Goal: Information Seeking & Learning: Learn about a topic

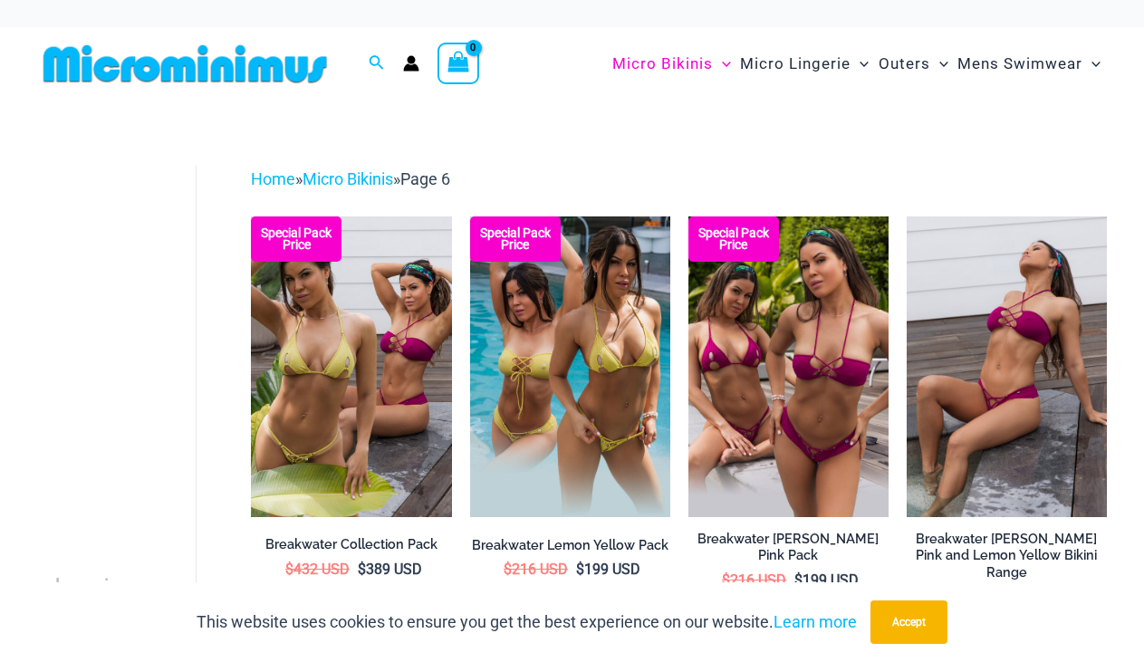
click at [195, 69] on img at bounding box center [185, 63] width 298 height 41
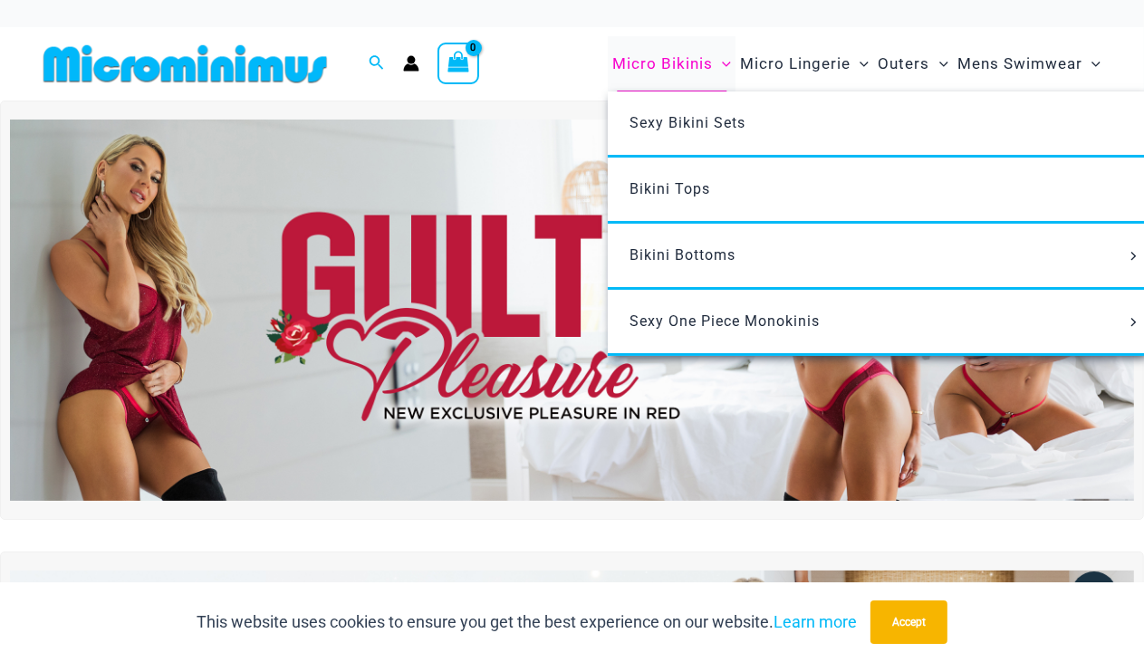
click at [650, 49] on span "Micro Bikinis" at bounding box center [662, 64] width 101 height 46
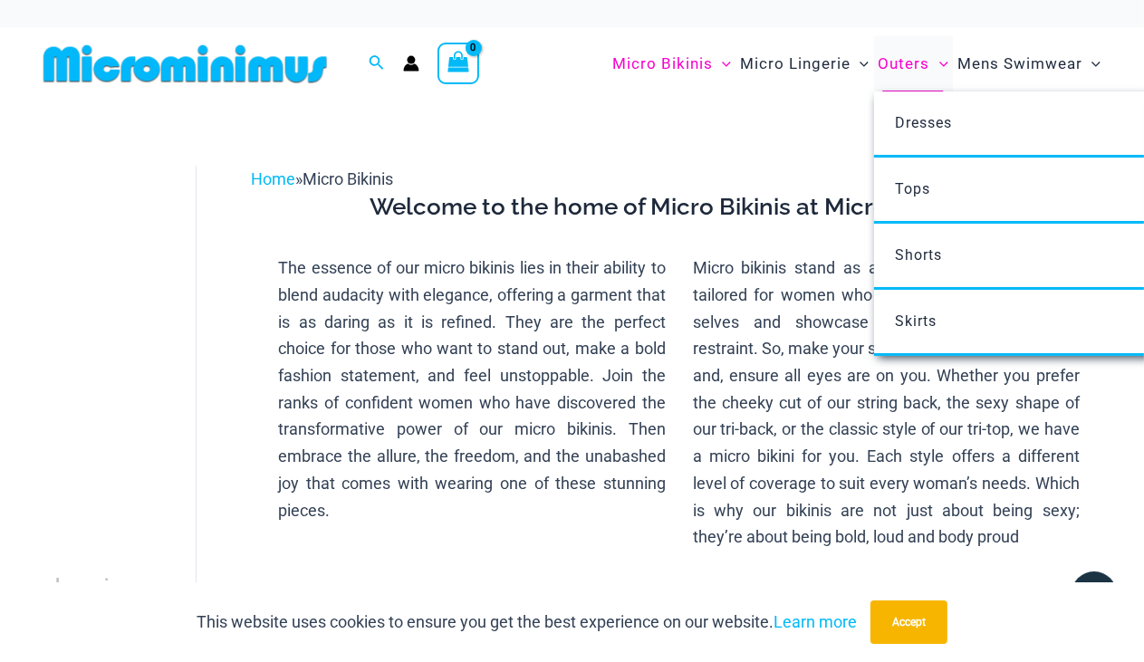
click at [897, 61] on span "Outers" at bounding box center [905, 64] width 52 height 46
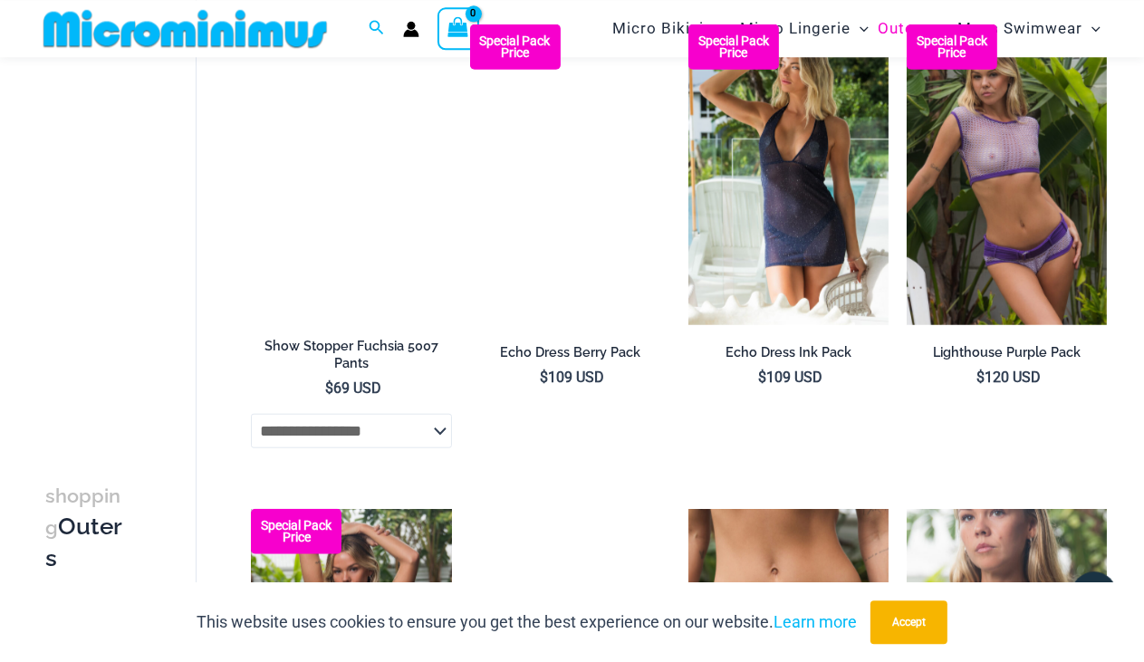
scroll to position [1272, 0]
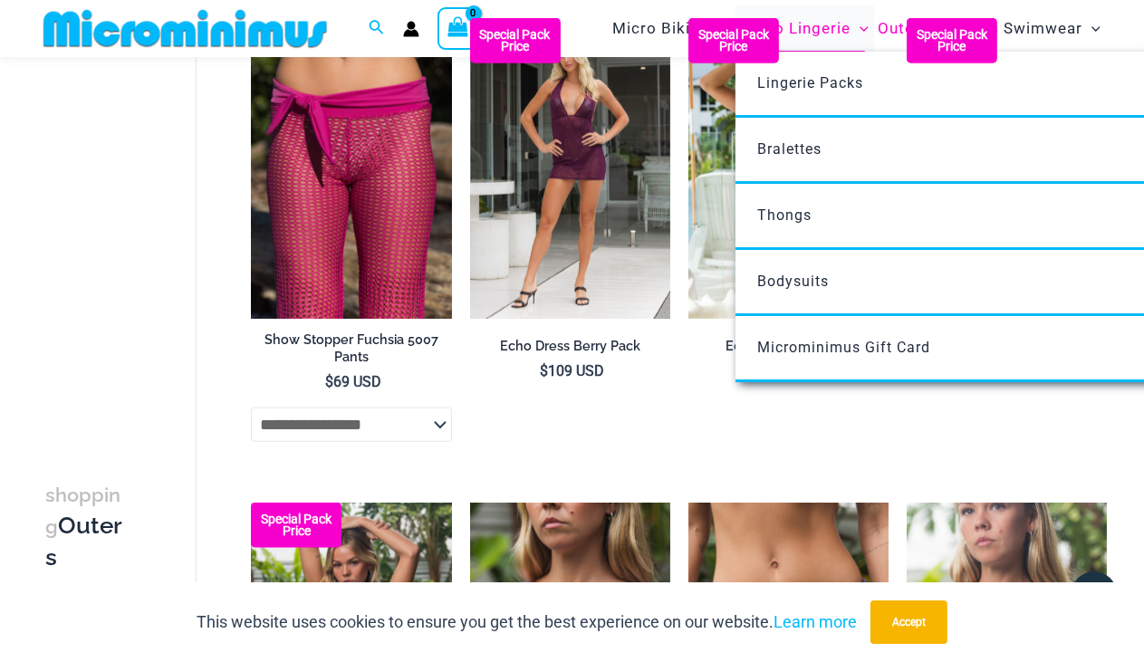
click at [821, 27] on span "Micro Lingerie" at bounding box center [795, 28] width 111 height 46
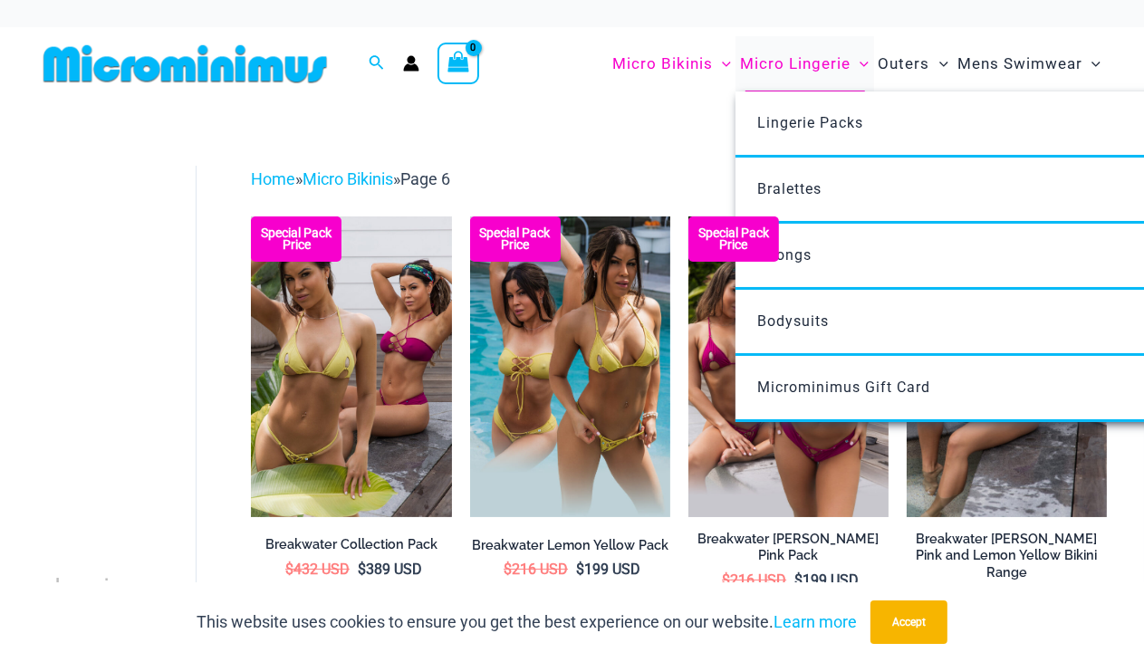
click at [806, 64] on span "Micro Lingerie" at bounding box center [795, 64] width 111 height 46
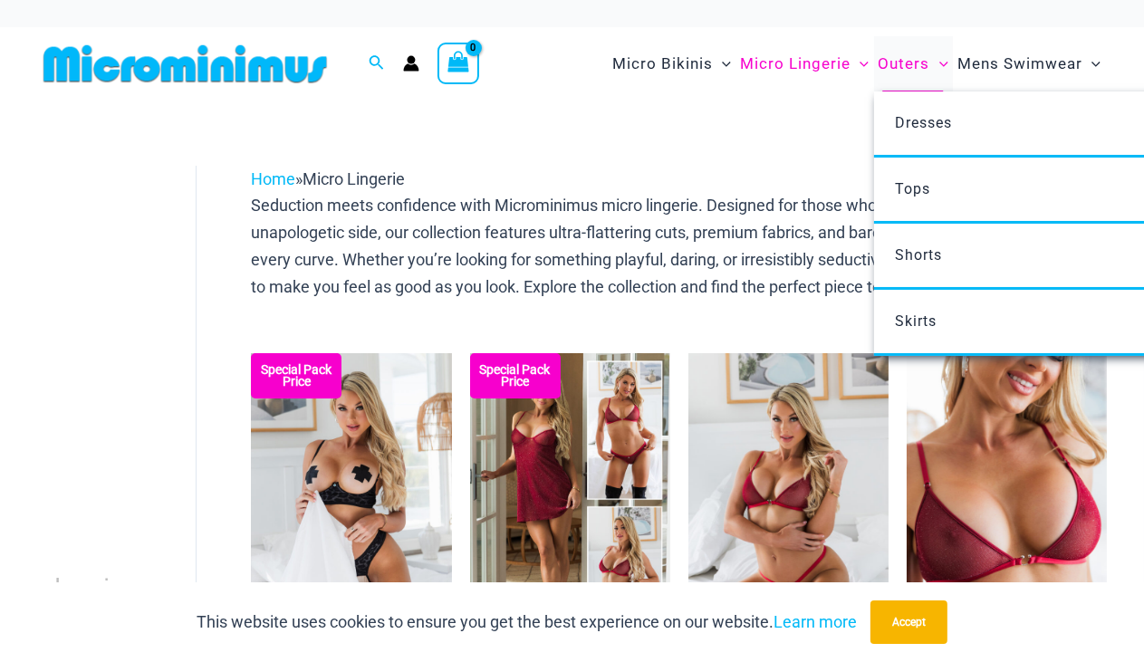
click at [905, 58] on span "Outers" at bounding box center [905, 64] width 52 height 46
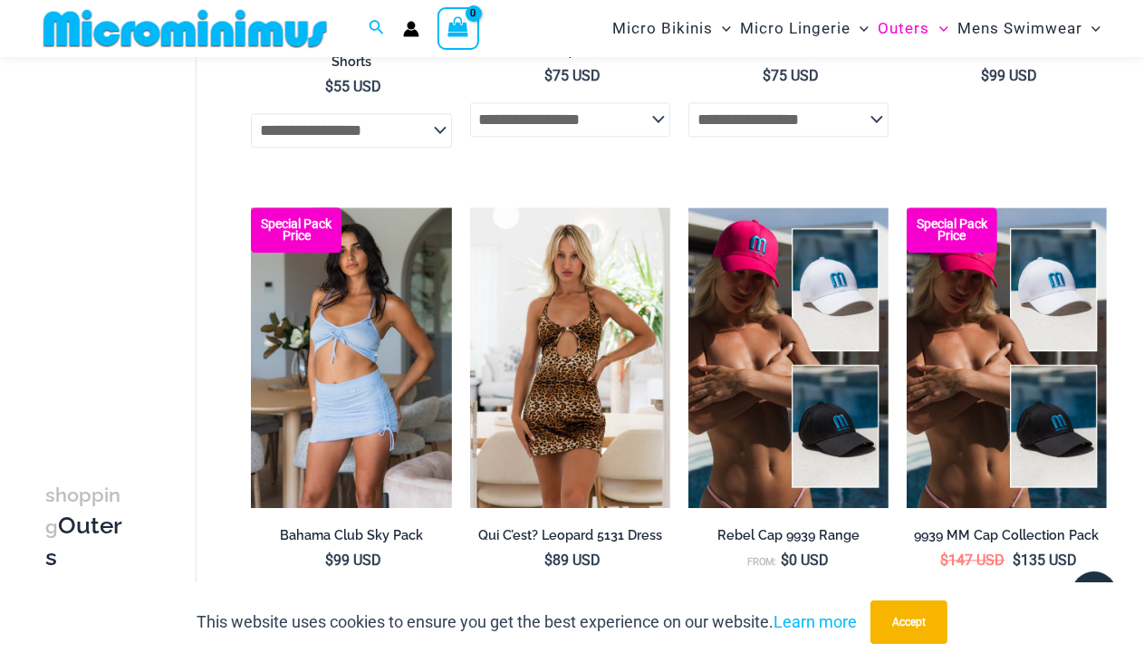
scroll to position [3990, 0]
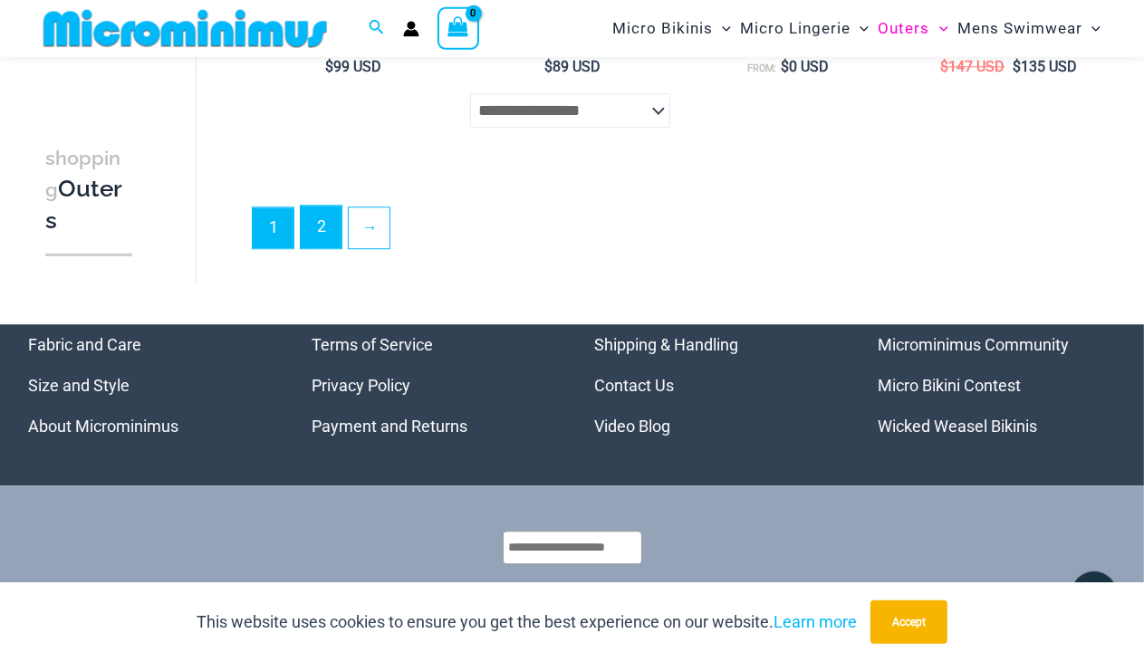
click at [322, 226] on link "2" at bounding box center [321, 227] width 41 height 43
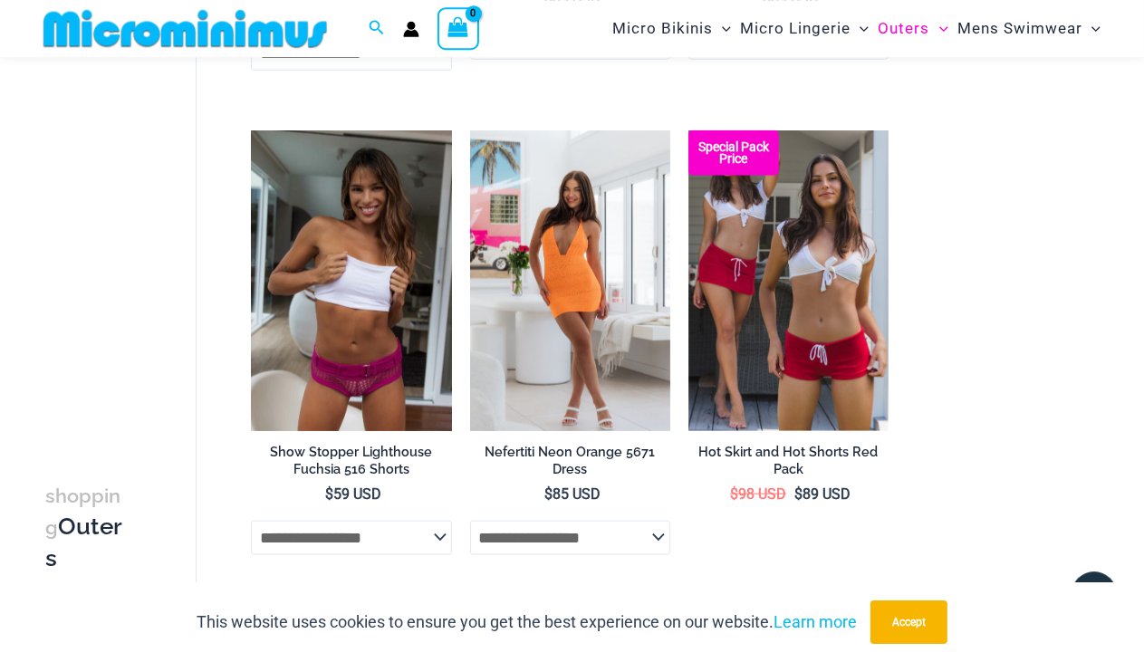
scroll to position [1587, 0]
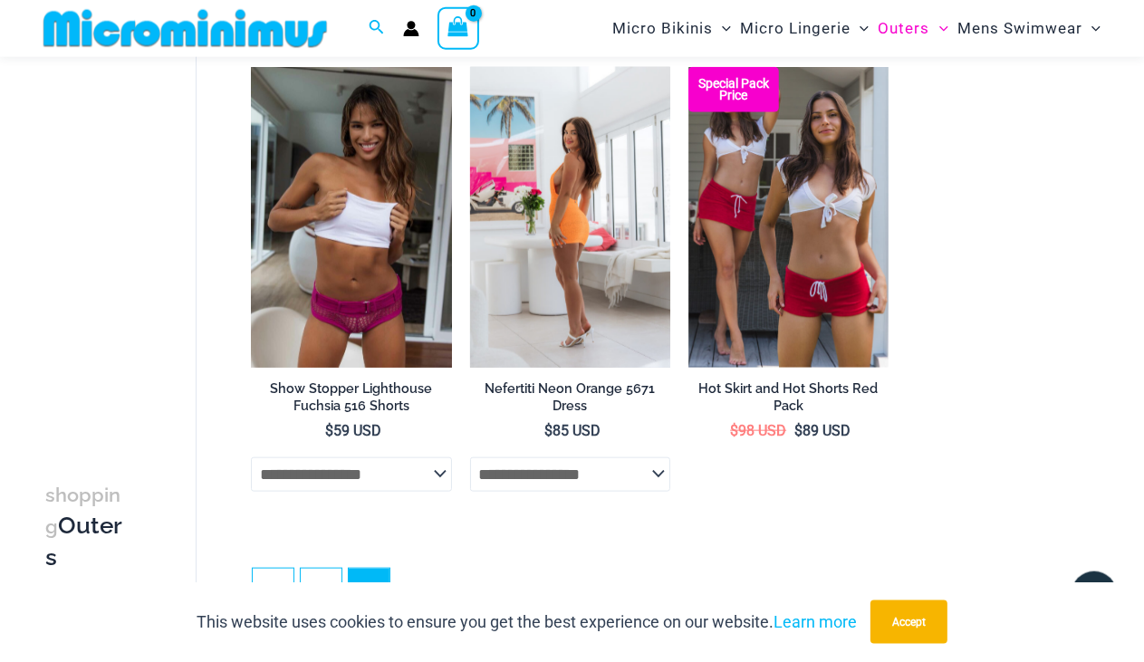
click at [625, 265] on img at bounding box center [570, 217] width 200 height 301
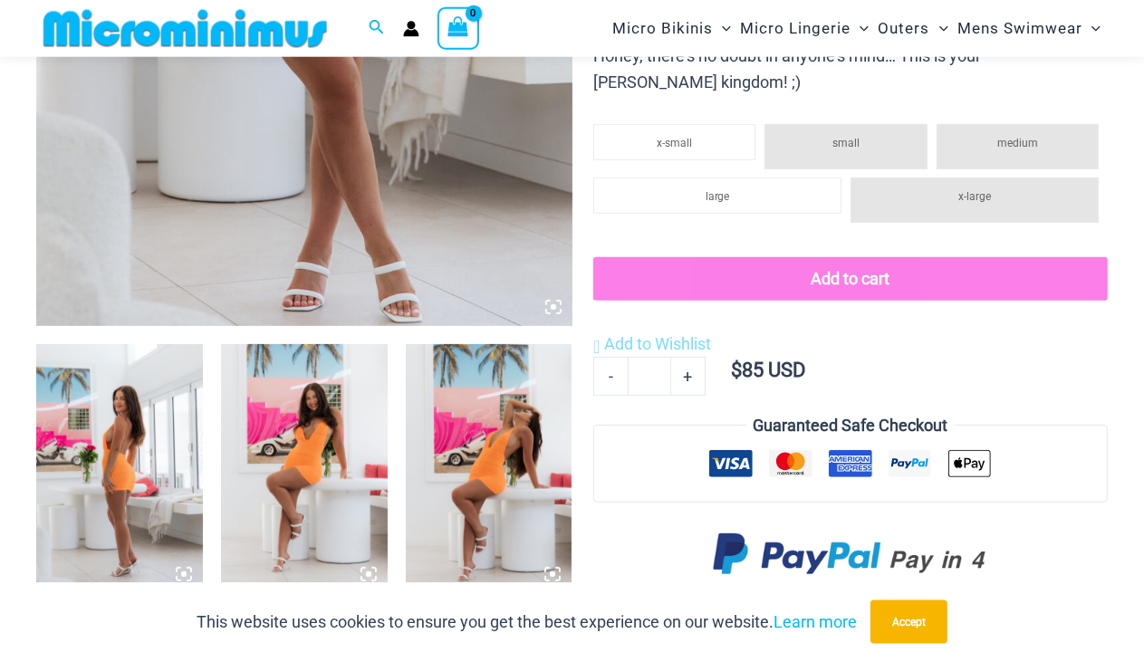
scroll to position [817, 0]
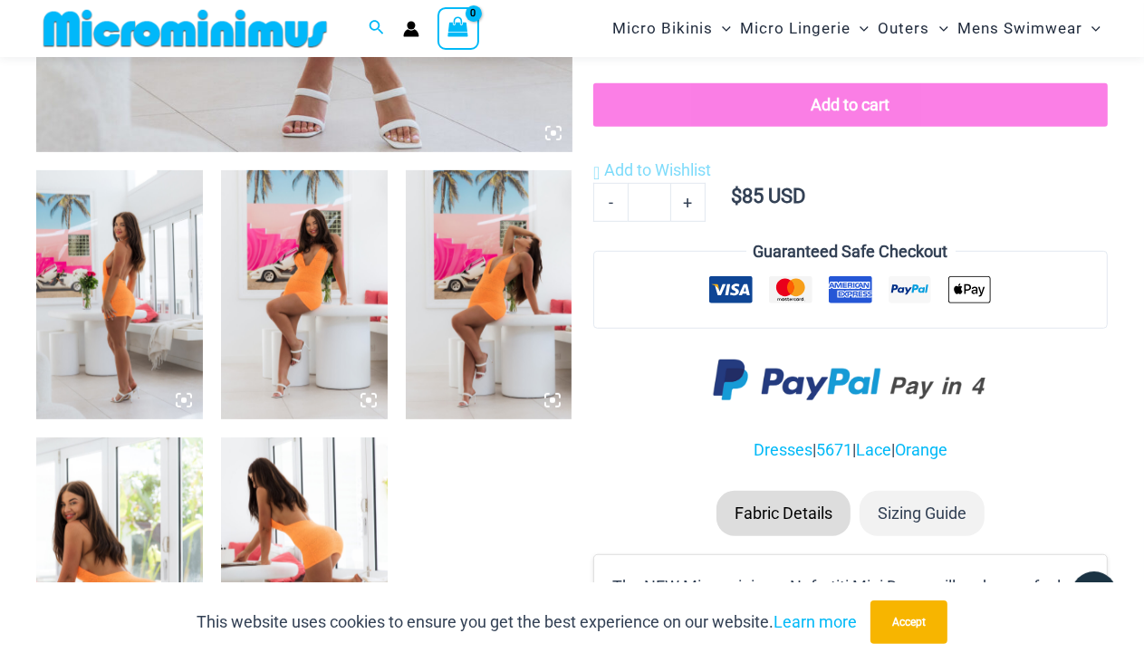
click at [484, 315] on img at bounding box center [489, 295] width 167 height 250
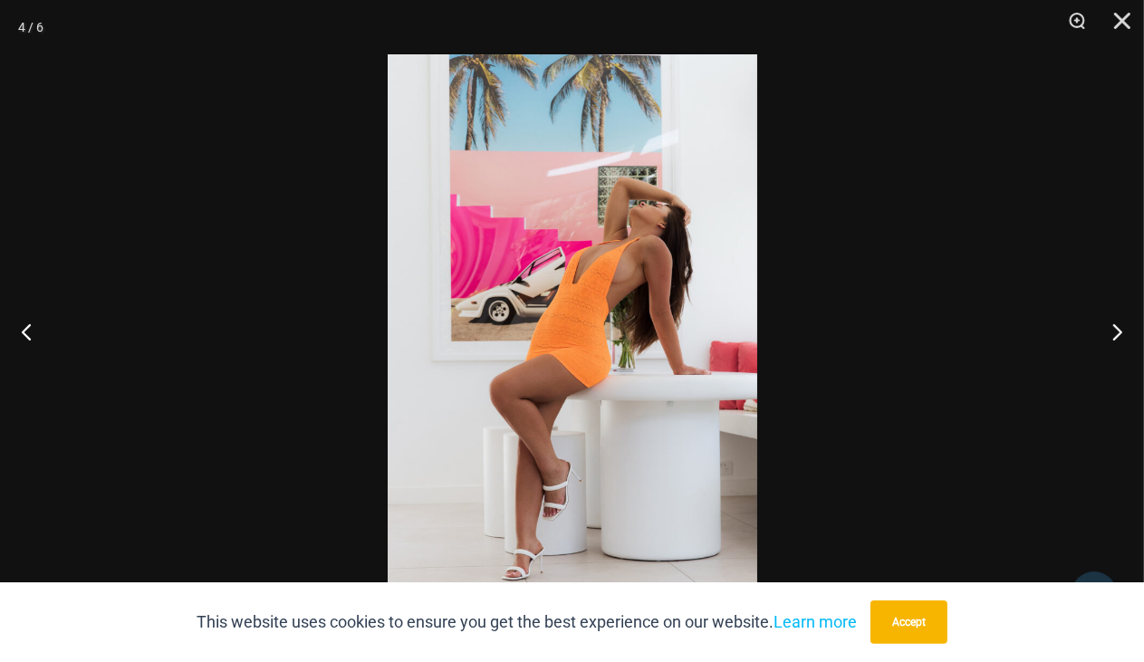
click at [604, 328] on img at bounding box center [573, 331] width 370 height 554
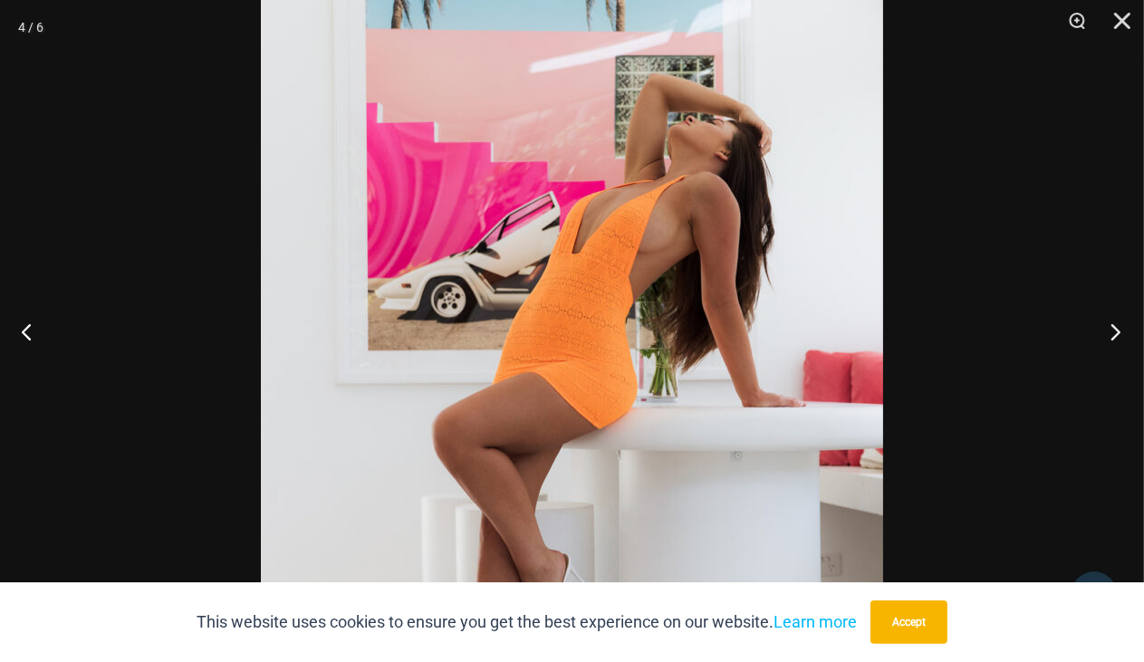
click at [1114, 333] on button "Next" at bounding box center [1110, 331] width 68 height 91
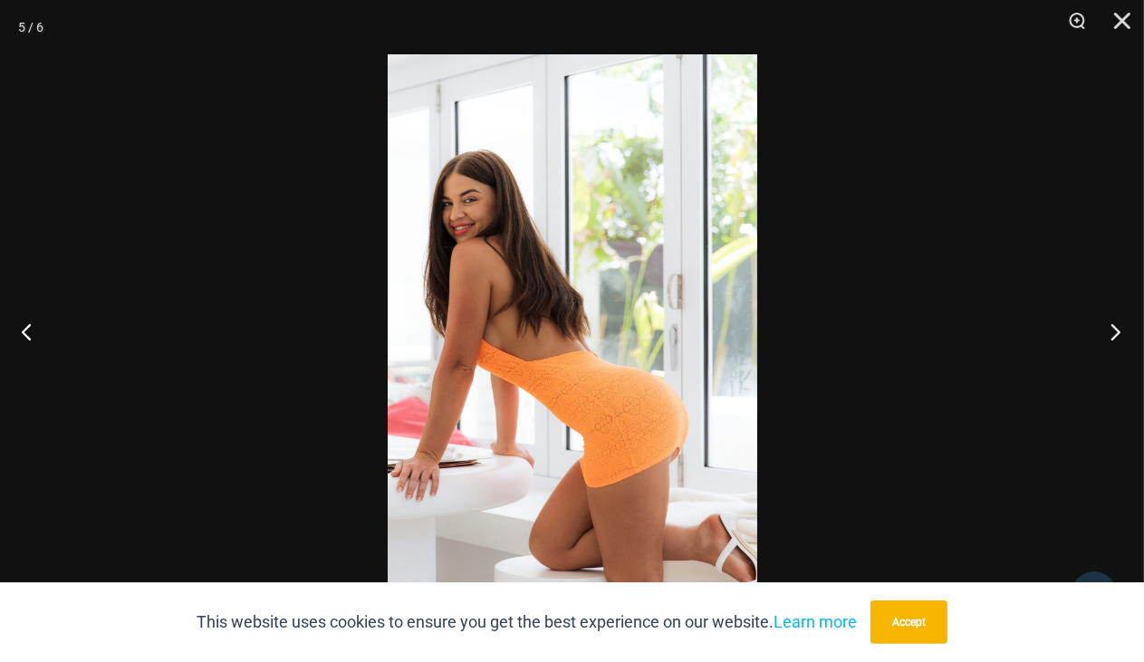
click at [1114, 333] on button "Next" at bounding box center [1110, 331] width 68 height 91
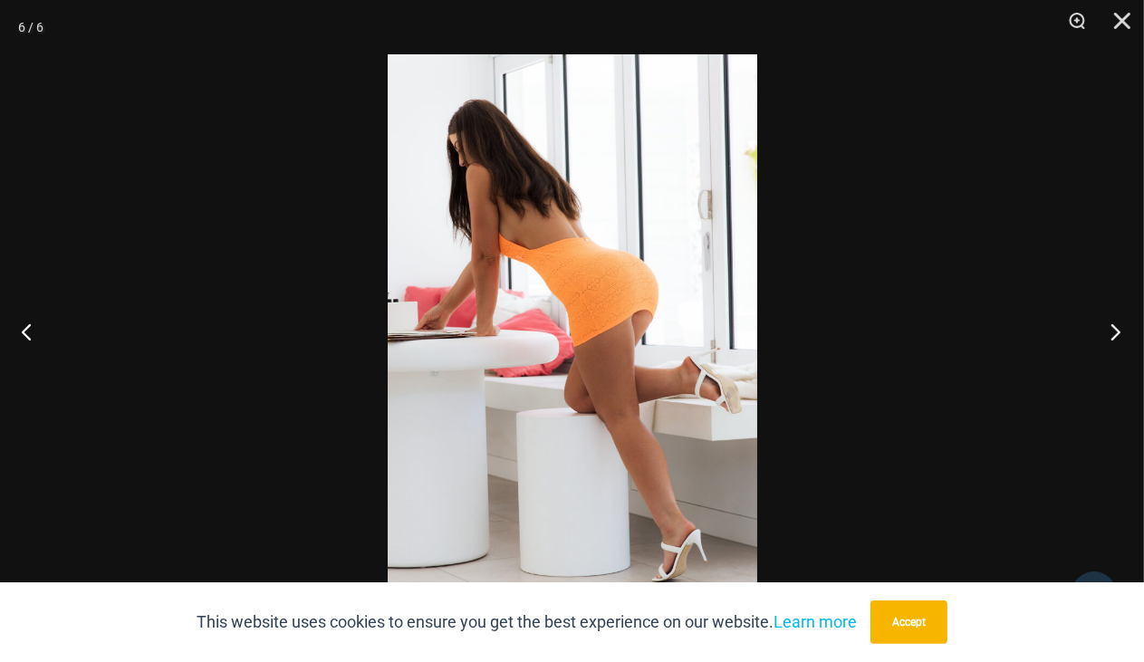
click at [1114, 333] on button "Next" at bounding box center [1110, 331] width 68 height 91
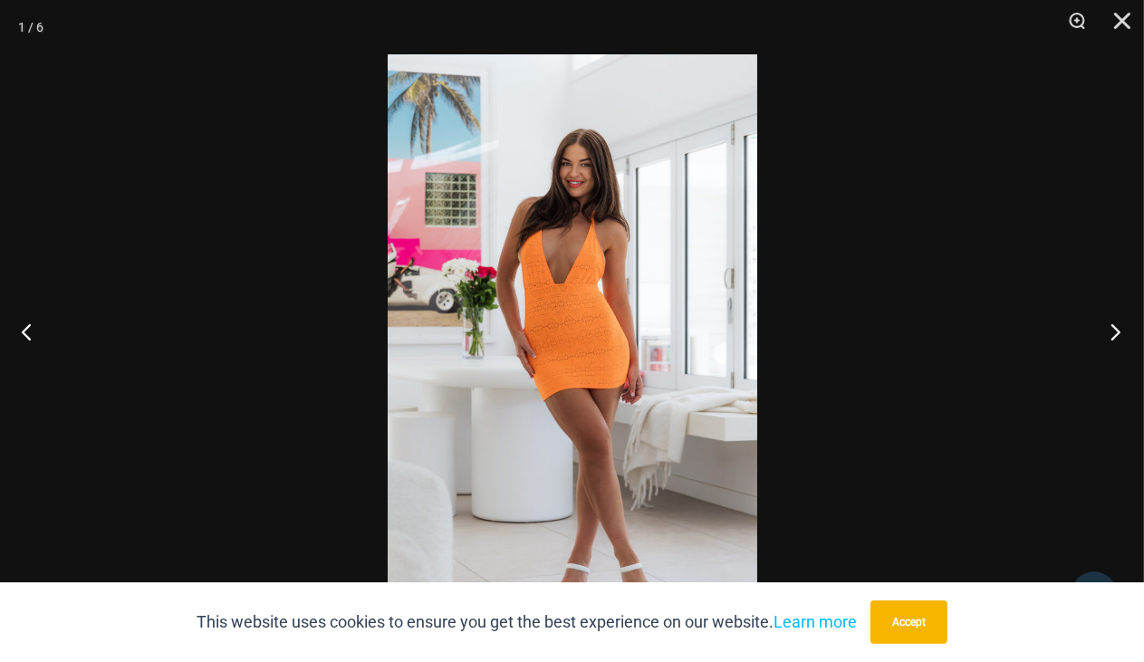
click at [1114, 333] on button "Next" at bounding box center [1110, 331] width 68 height 91
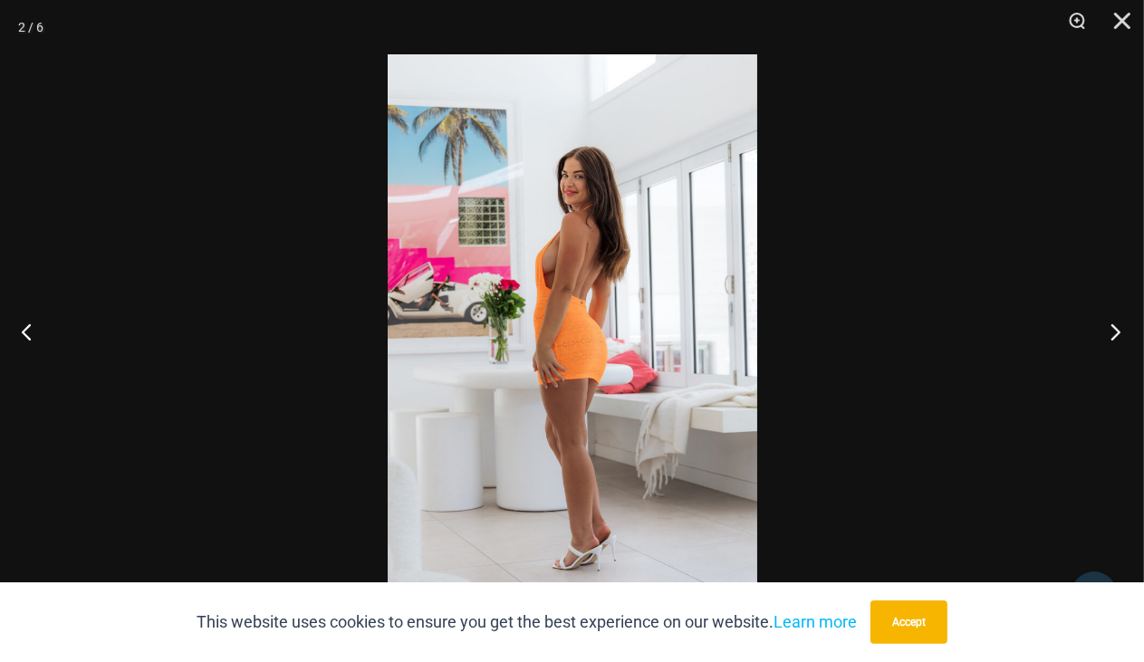
click at [1114, 333] on button "Next" at bounding box center [1110, 331] width 68 height 91
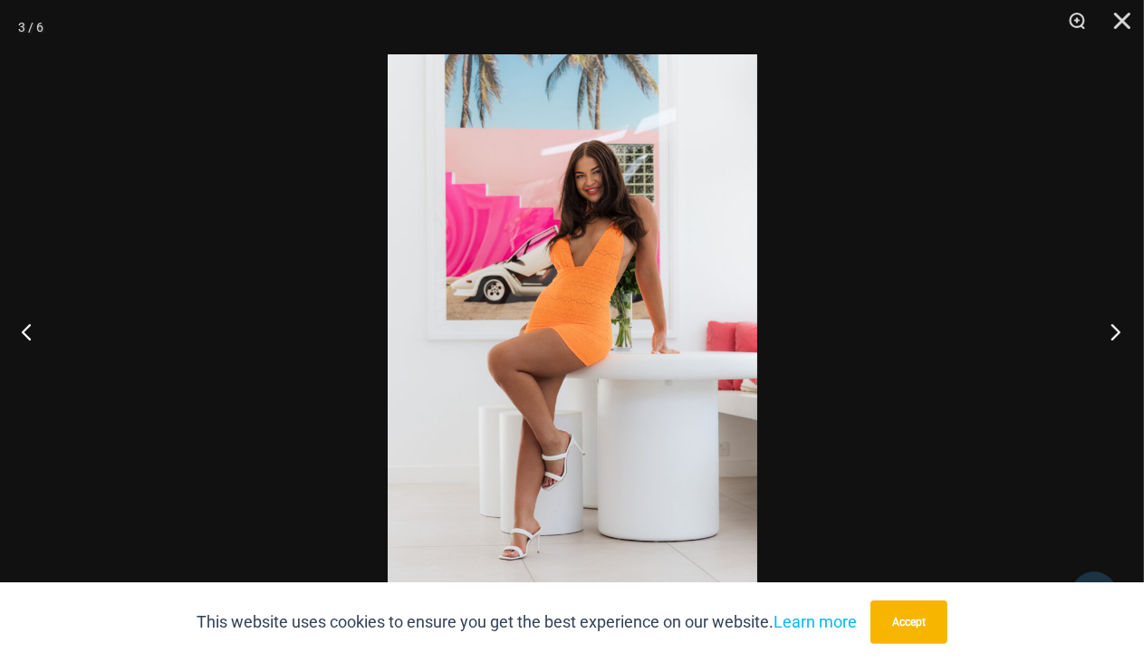
click at [1114, 333] on button "Next" at bounding box center [1110, 331] width 68 height 91
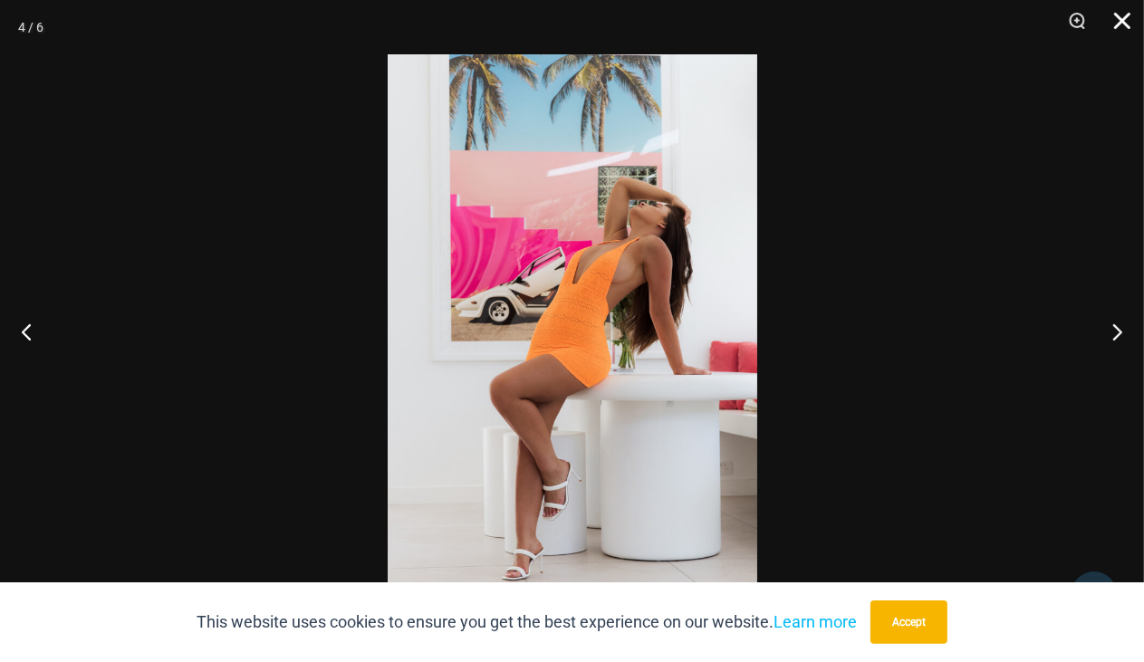
click at [1122, 16] on button "Close" at bounding box center [1115, 27] width 45 height 54
